Goal: Task Accomplishment & Management: Complete application form

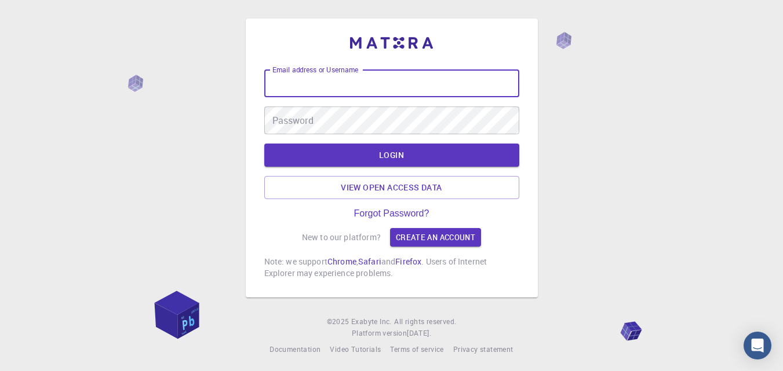
click at [462, 83] on input "Email address or Username" at bounding box center [391, 84] width 255 height 28
type input "sosoh152022@gmail.com"
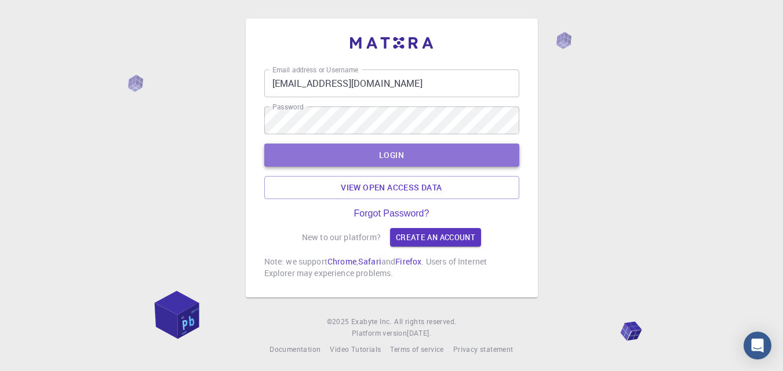
click at [389, 155] on button "LOGIN" at bounding box center [391, 155] width 255 height 23
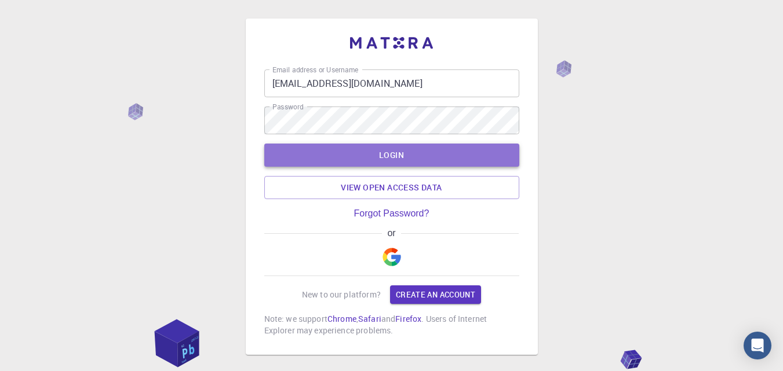
click at [396, 164] on button "LOGIN" at bounding box center [391, 155] width 255 height 23
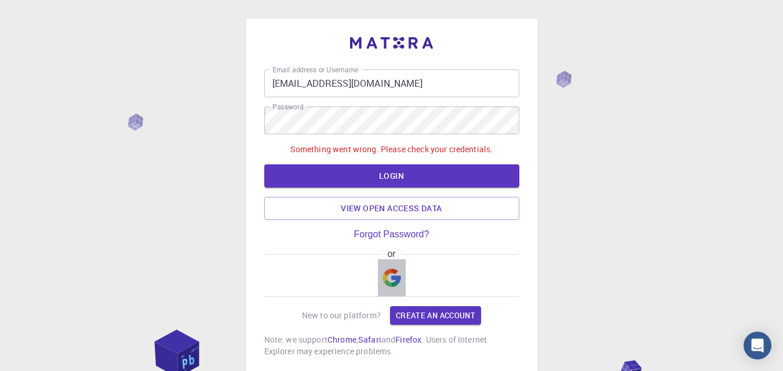
click at [396, 279] on img "button" at bounding box center [391, 278] width 19 height 19
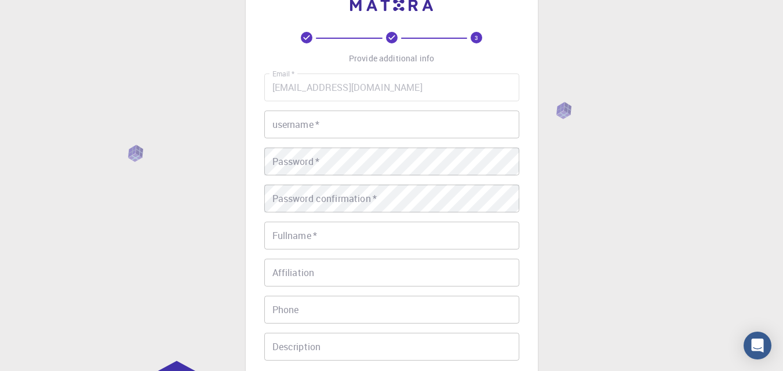
scroll to position [37, 0]
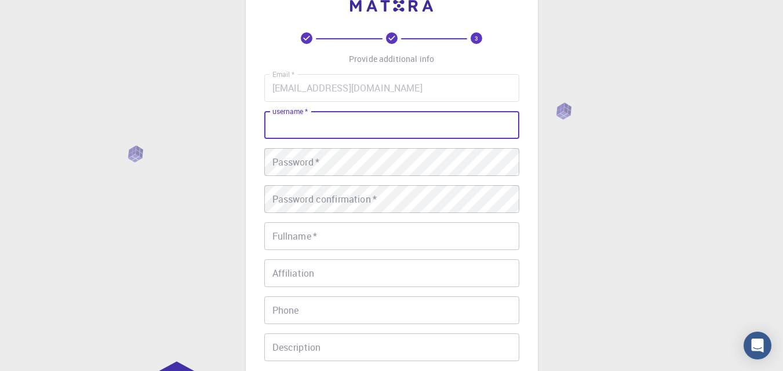
click at [350, 119] on input "username   *" at bounding box center [391, 125] width 255 height 28
type input "sophia"
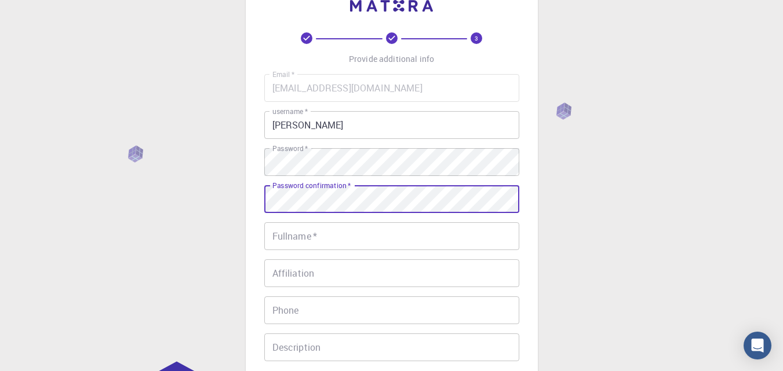
click at [310, 232] on div "Fullname   * Fullname   *" at bounding box center [391, 237] width 255 height 28
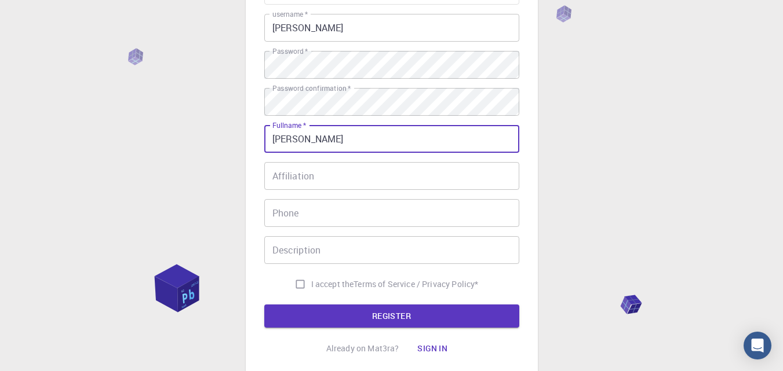
scroll to position [135, 0]
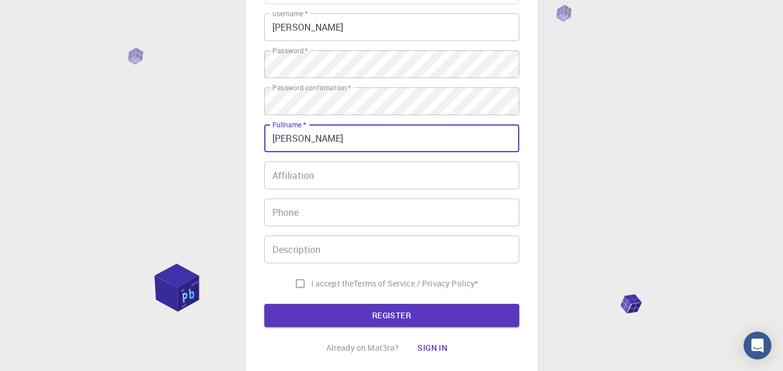
type input "[DEMOGRAPHIC_DATA]"
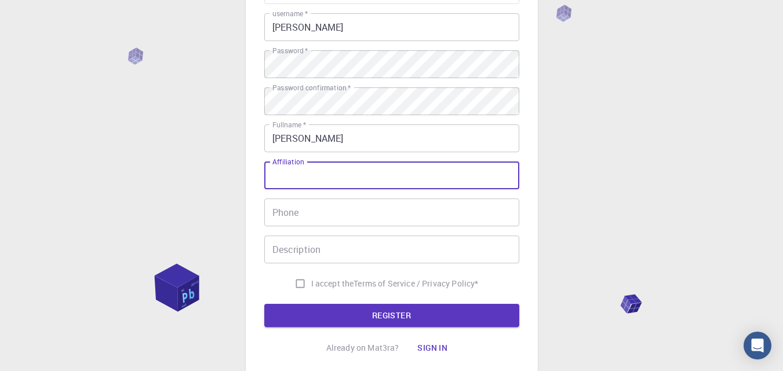
click at [331, 175] on input "Affiliation" at bounding box center [391, 176] width 255 height 28
click at [300, 211] on input "Phone" at bounding box center [391, 213] width 255 height 28
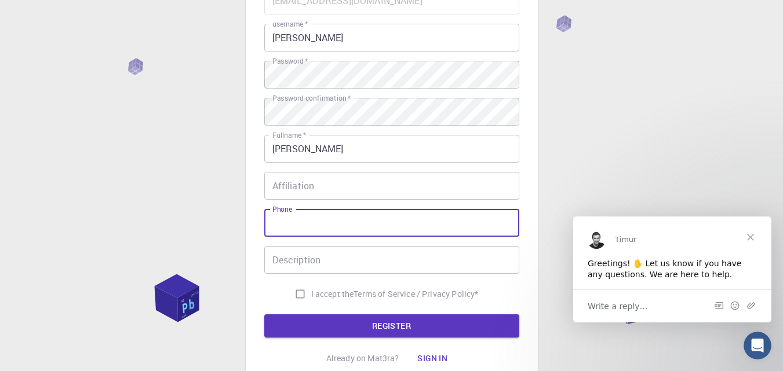
scroll to position [0, 0]
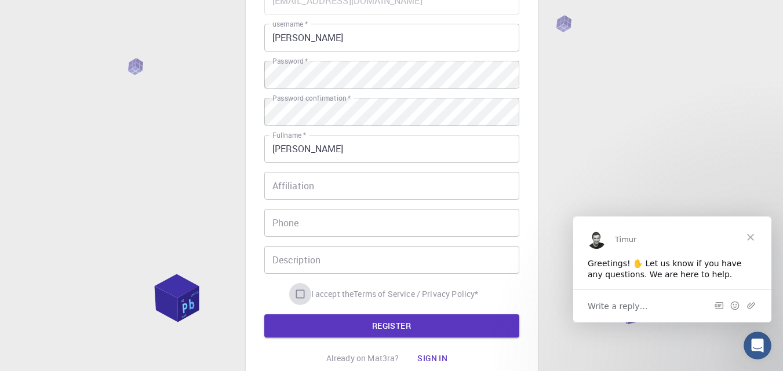
click at [294, 293] on input "I accept the Terms of Service / Privacy Policy *" at bounding box center [300, 294] width 22 height 22
checkbox input "true"
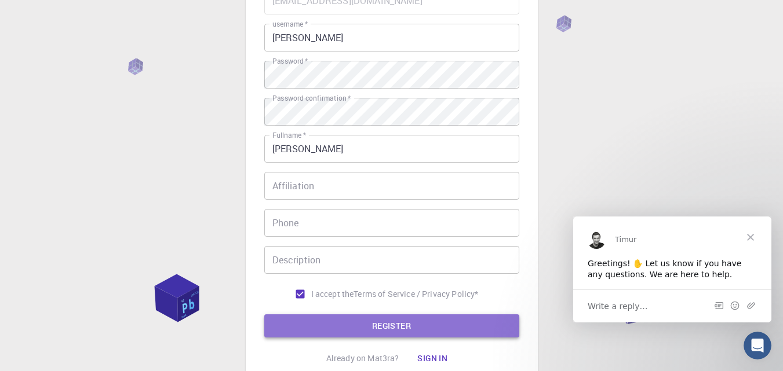
click at [365, 335] on button "REGISTER" at bounding box center [391, 326] width 255 height 23
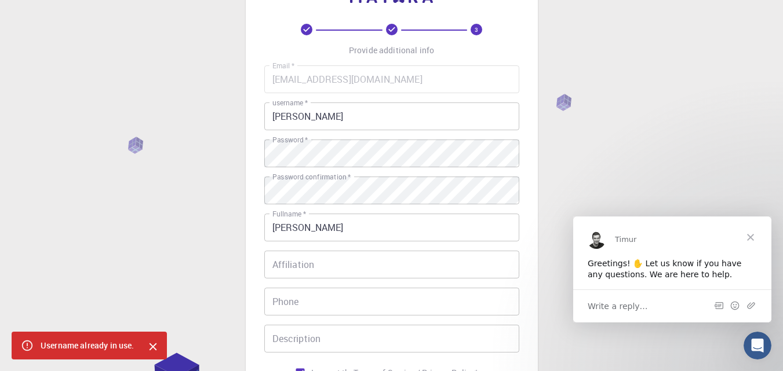
scroll to position [45, 0]
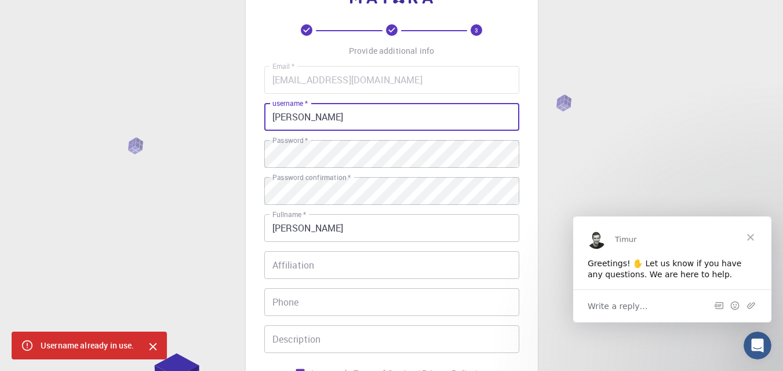
click at [316, 125] on input "sophia" at bounding box center [391, 117] width 255 height 28
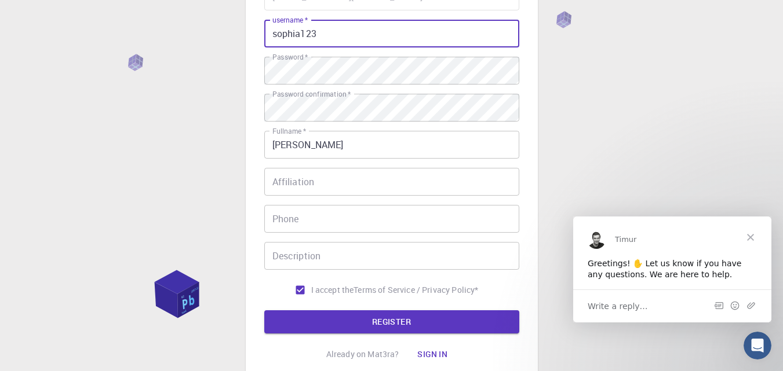
scroll to position [195, 0]
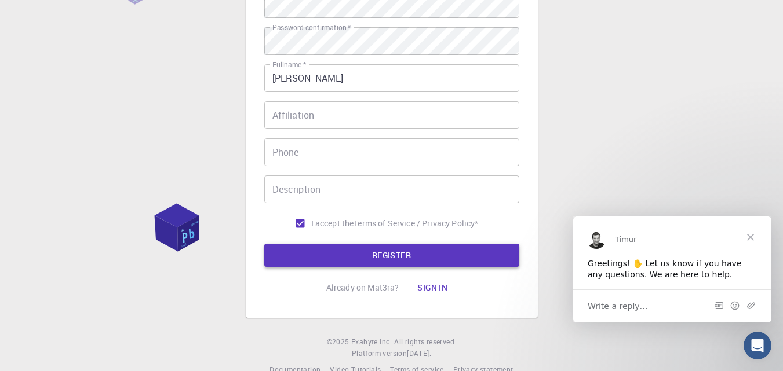
type input "sophia123"
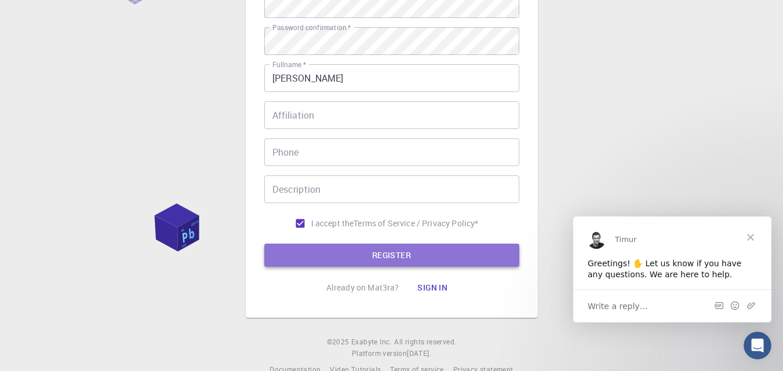
click at [440, 253] on button "REGISTER" at bounding box center [391, 255] width 255 height 23
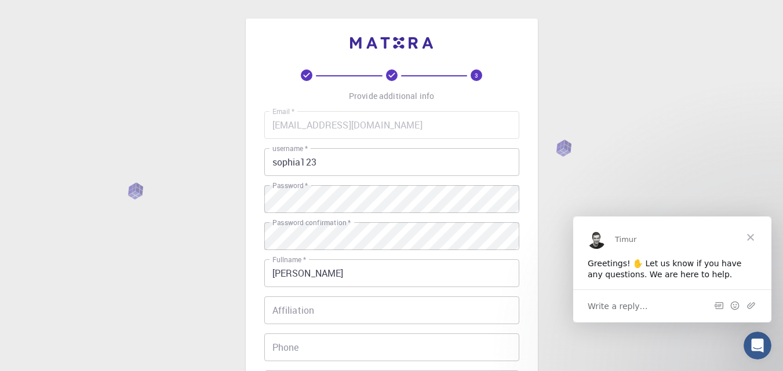
scroll to position [218, 0]
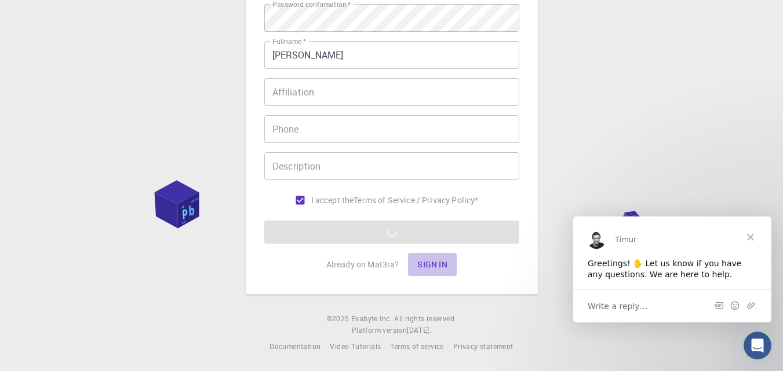
click at [442, 267] on button "Sign in" at bounding box center [432, 264] width 49 height 23
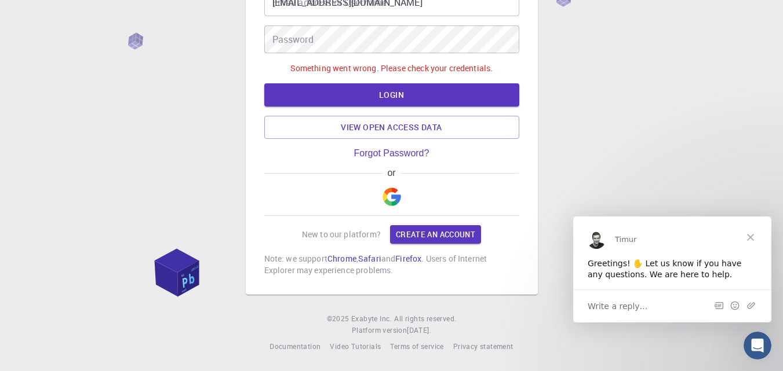
scroll to position [60, 0]
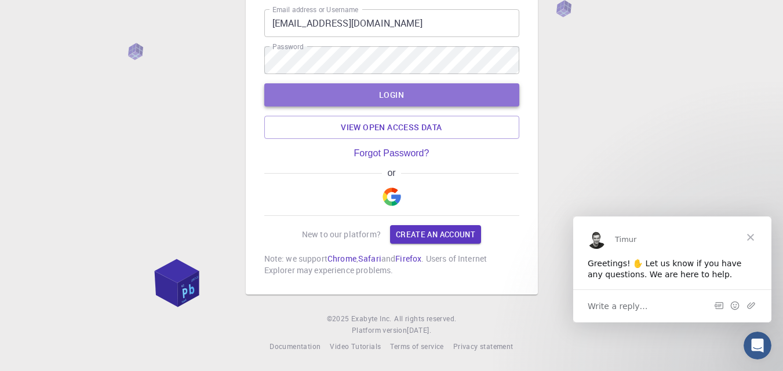
click at [389, 89] on button "LOGIN" at bounding box center [391, 94] width 255 height 23
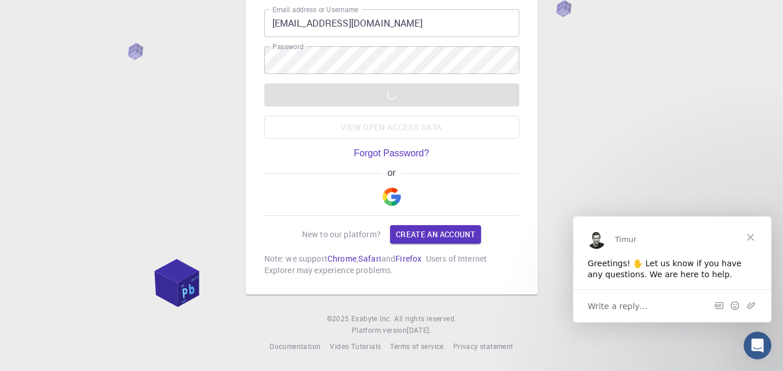
type input "sophia123"
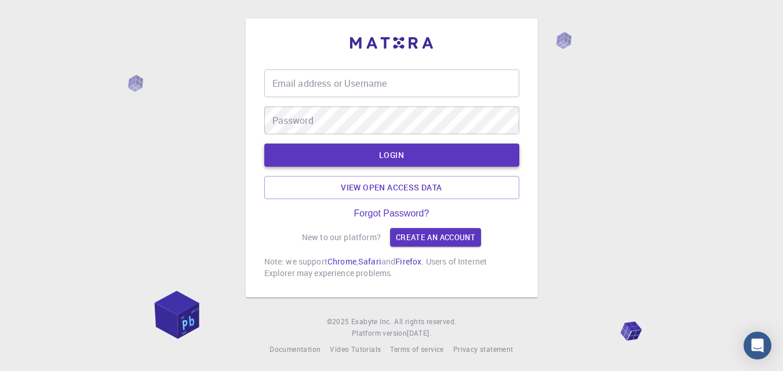
type input "sophia123"
click at [410, 154] on button "LOGIN" at bounding box center [391, 155] width 255 height 23
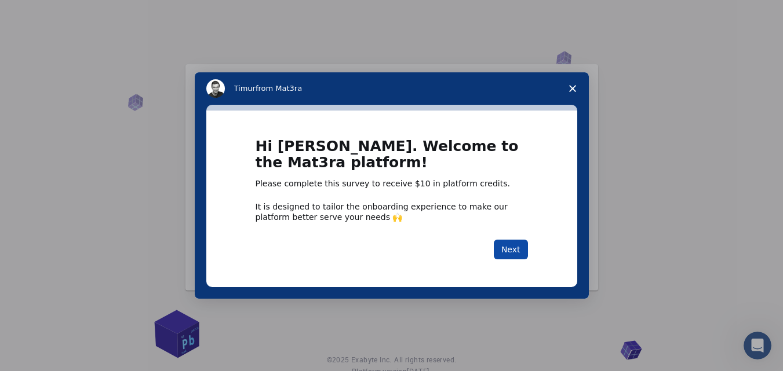
click at [512, 257] on button "Next" at bounding box center [511, 250] width 34 height 20
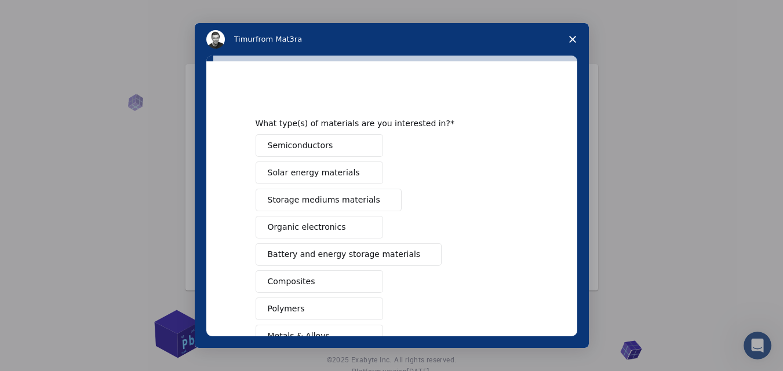
click at [572, 41] on icon "Close survey" at bounding box center [572, 39] width 7 height 7
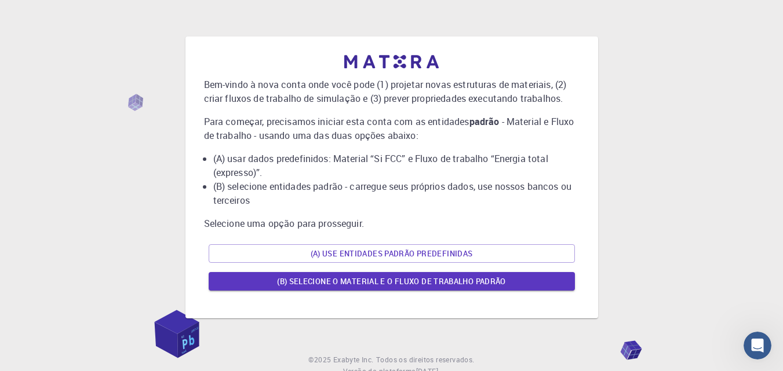
click at [631, 158] on div "Bem-vindo à nova conta onde você pode (1) projetar novas estruturas de materiai…" at bounding box center [391, 177] width 755 height 290
click at [475, 250] on button "(A) Use entidades padrão predefinidas" at bounding box center [392, 254] width 366 height 19
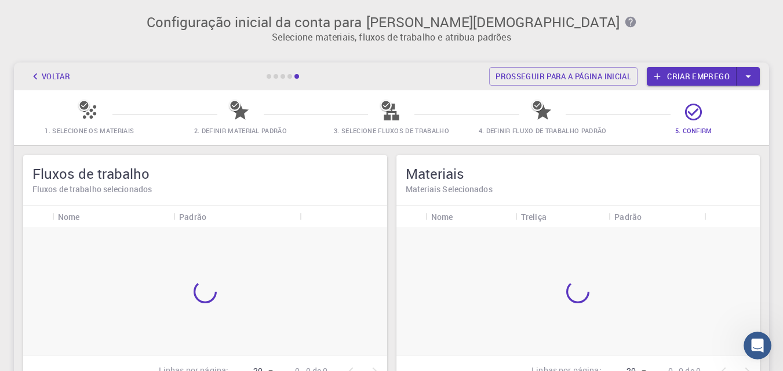
click at [402, 90] on div "1. Selecione os materiais 2. Definir material padrão 3. Selecione Fluxos de Tra…" at bounding box center [391, 117] width 755 height 55
